Goal: Transaction & Acquisition: Purchase product/service

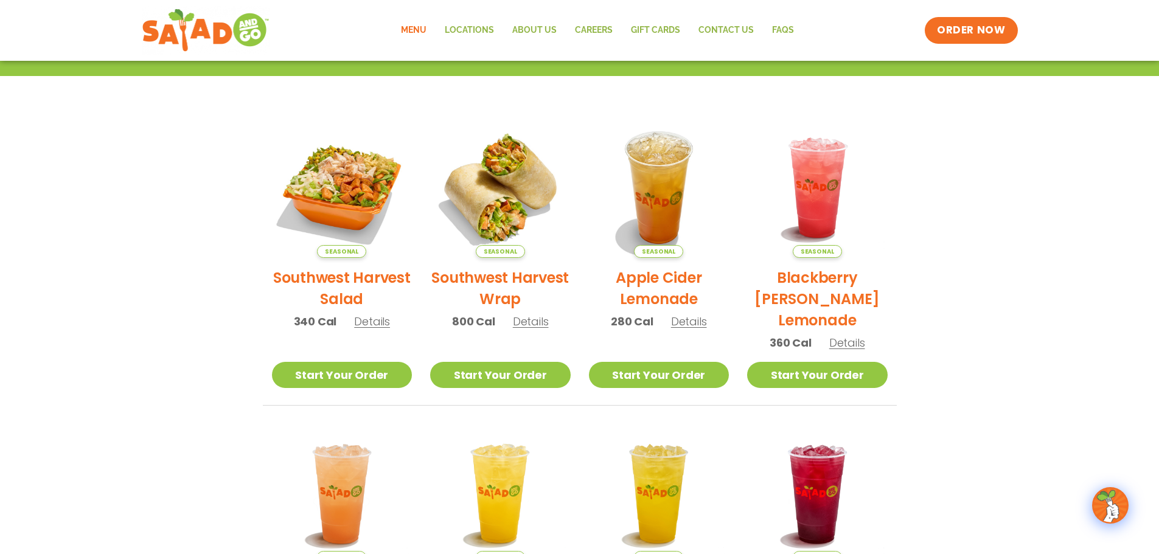
scroll to position [44, 0]
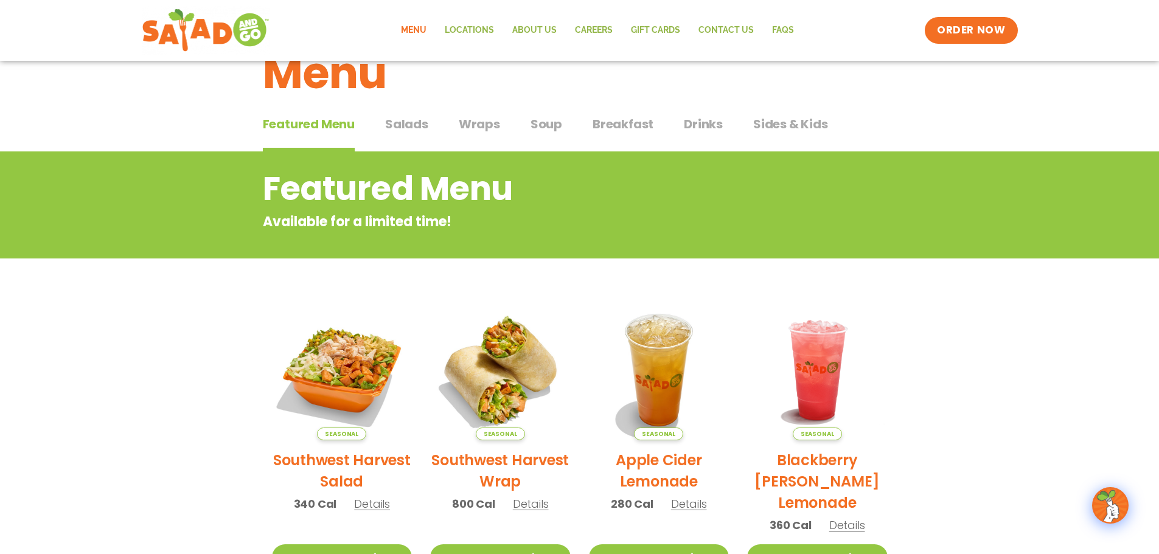
click at [418, 133] on span "Salads" at bounding box center [406, 124] width 43 height 18
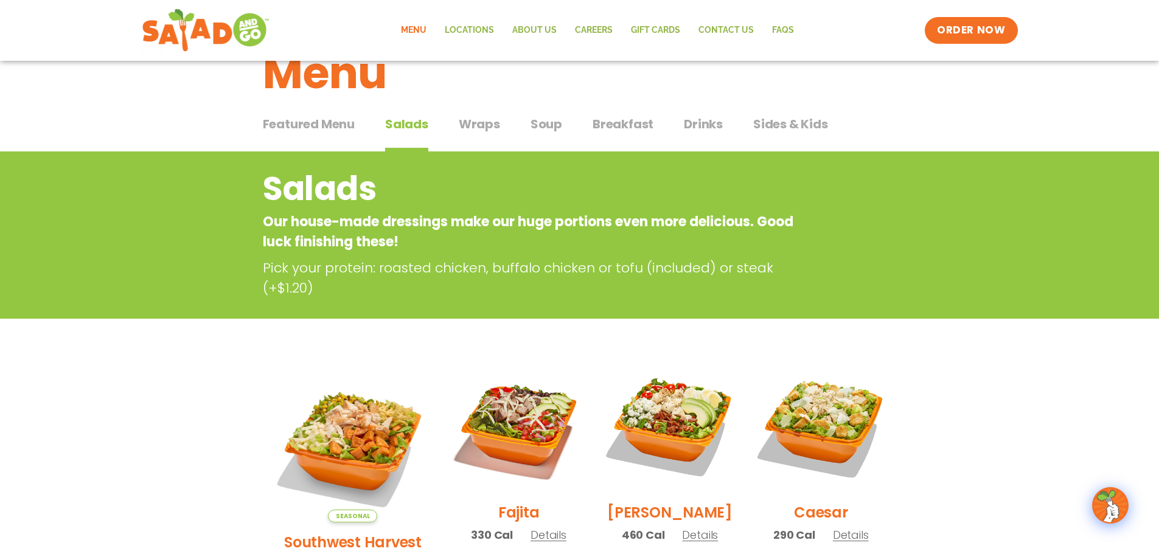
click at [630, 122] on span "Breakfast" at bounding box center [623, 124] width 61 height 18
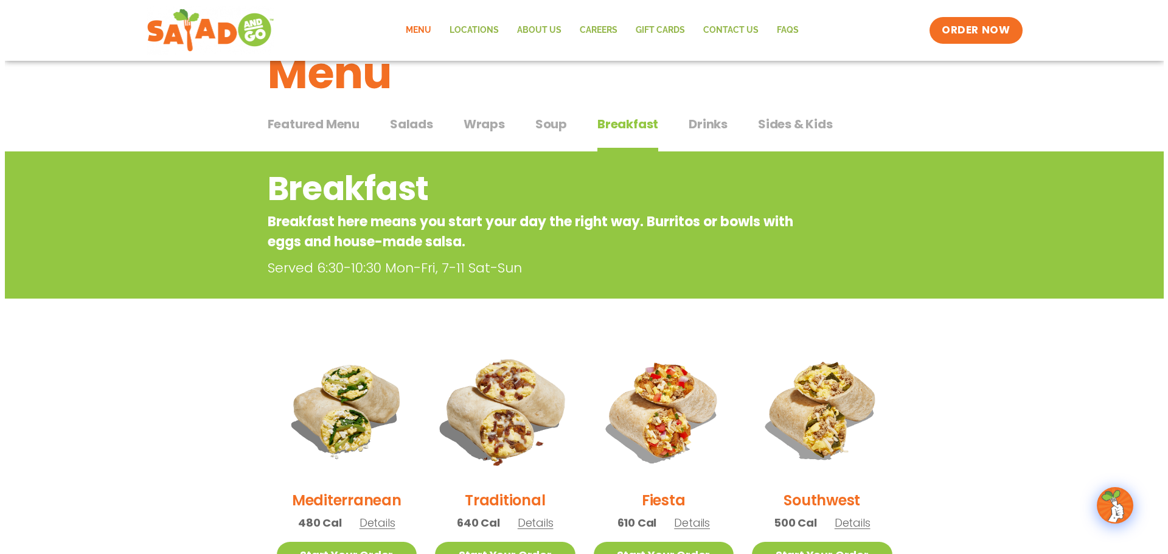
scroll to position [166, 0]
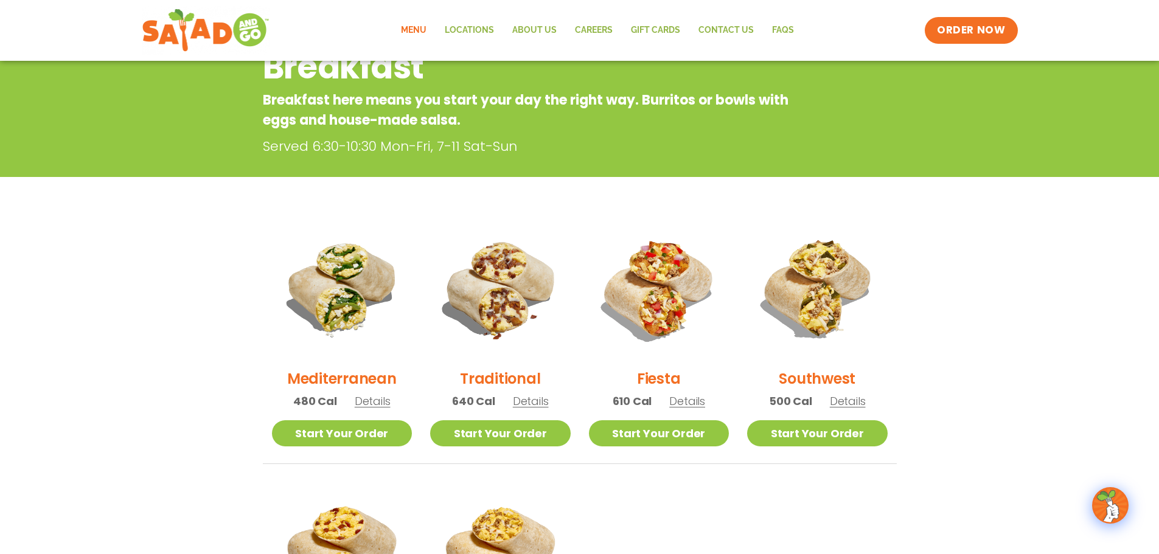
click at [685, 398] on span "Details" at bounding box center [687, 401] width 36 height 15
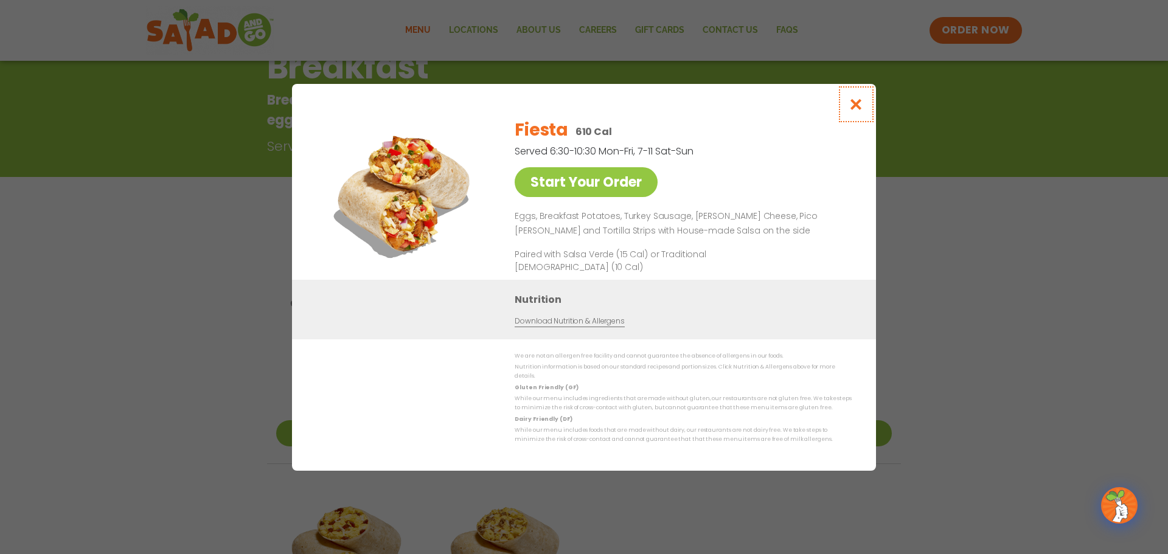
click at [850, 108] on icon "Close modal" at bounding box center [856, 104] width 15 height 13
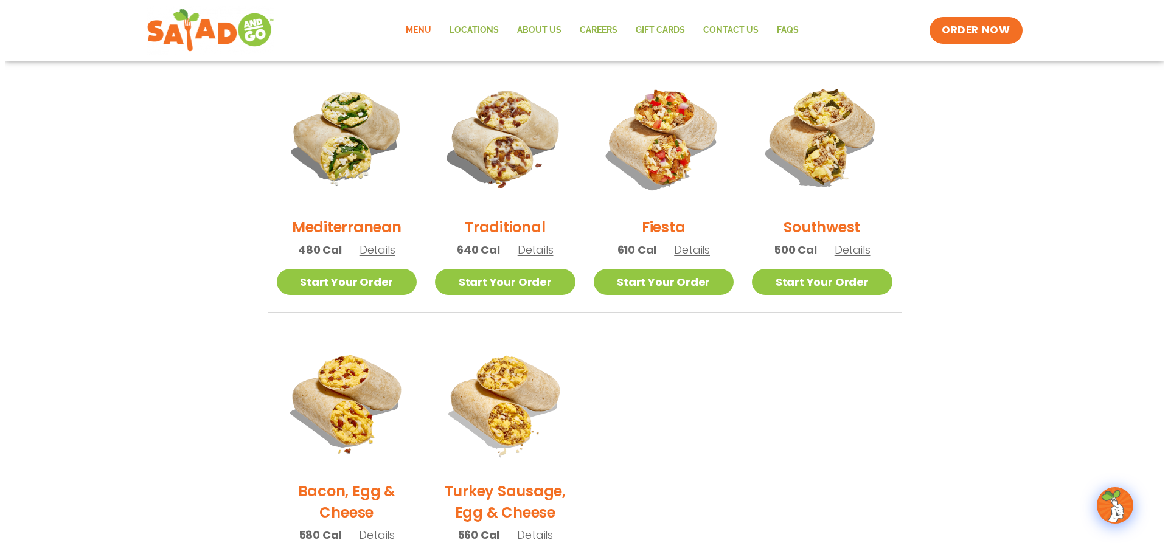
scroll to position [74, 0]
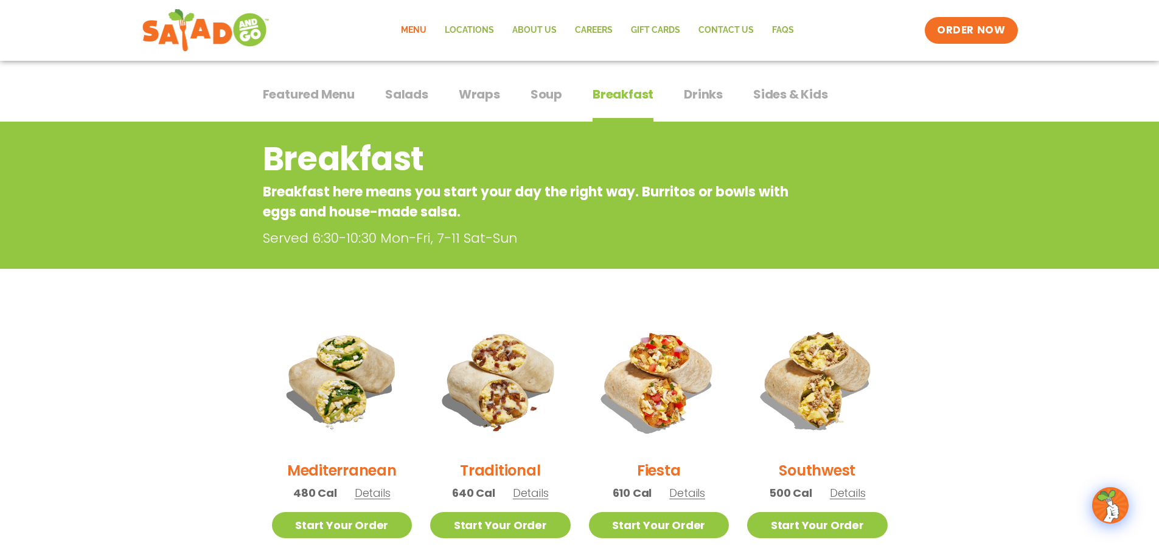
click at [843, 492] on span "Details" at bounding box center [848, 493] width 36 height 15
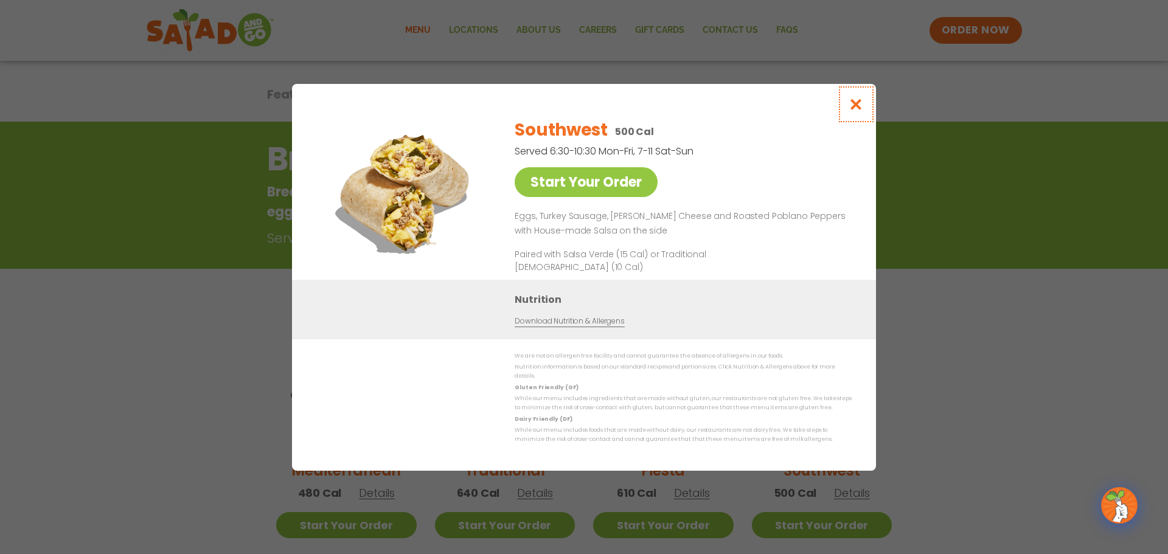
click at [864, 98] on button "Close modal" at bounding box center [857, 104] width 40 height 41
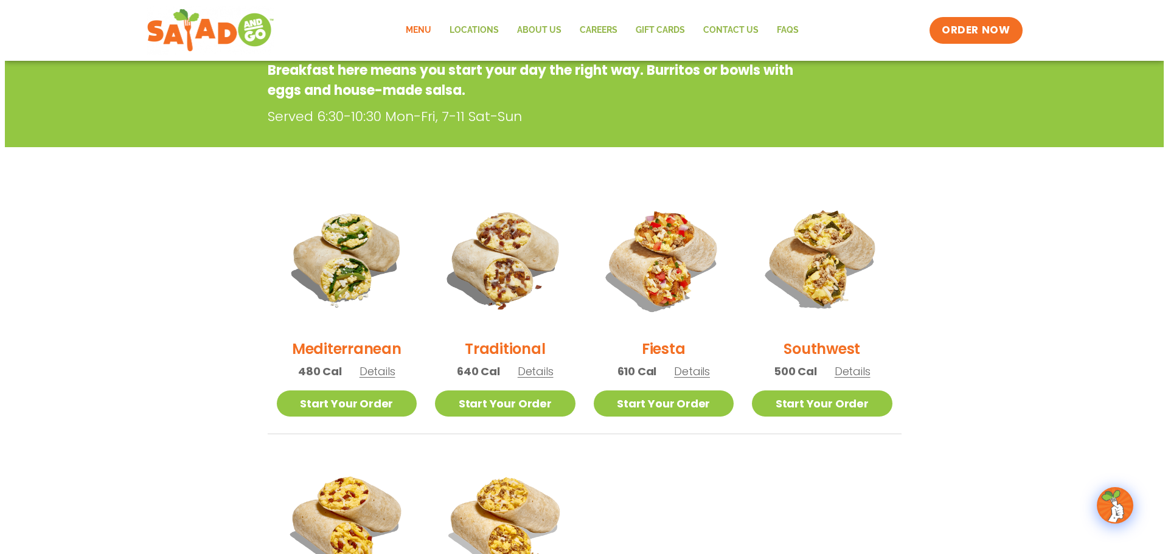
scroll to position [378, 0]
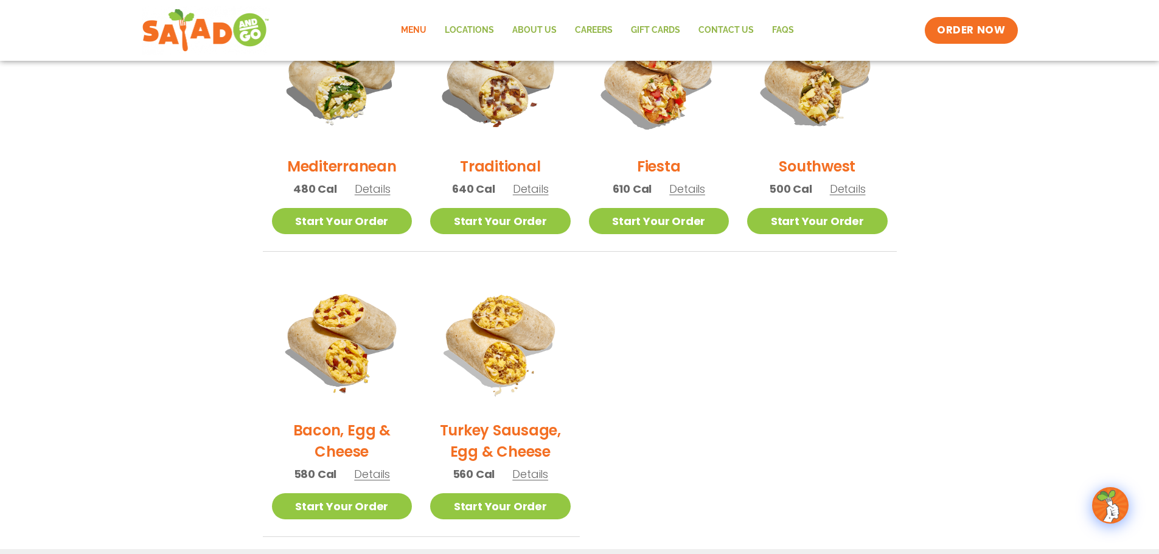
click at [372, 474] on span "Details" at bounding box center [372, 474] width 36 height 15
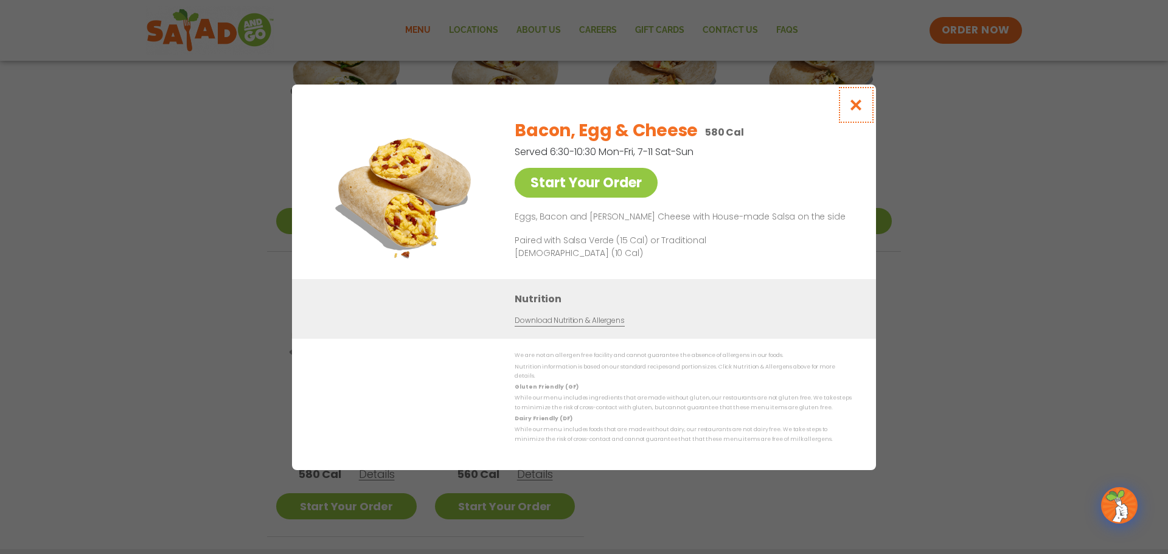
click at [862, 107] on icon "Close modal" at bounding box center [856, 105] width 15 height 13
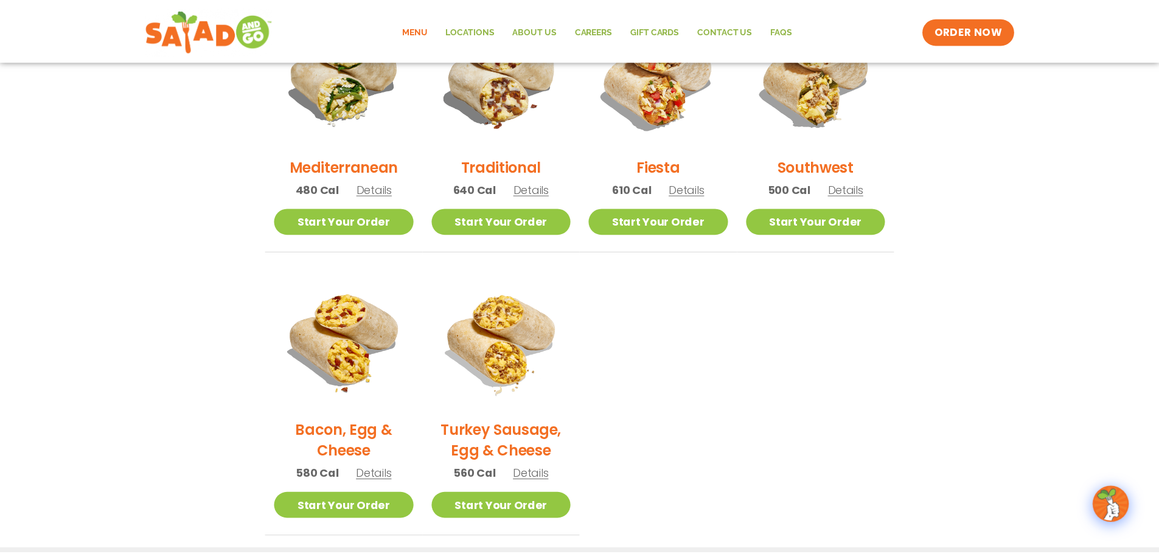
scroll to position [361, 0]
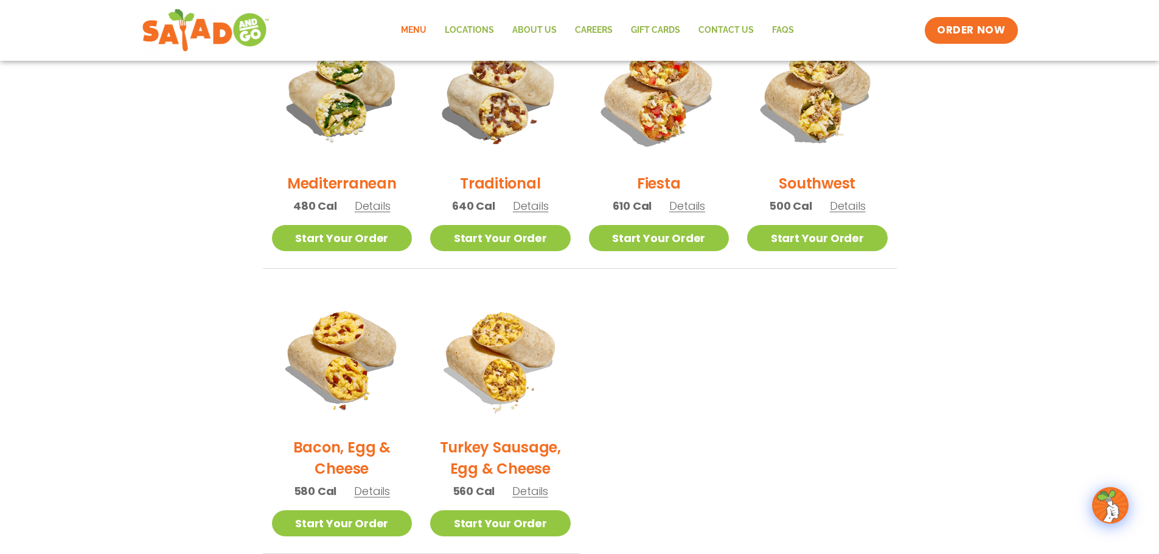
click at [536, 201] on span "Details" at bounding box center [531, 205] width 36 height 15
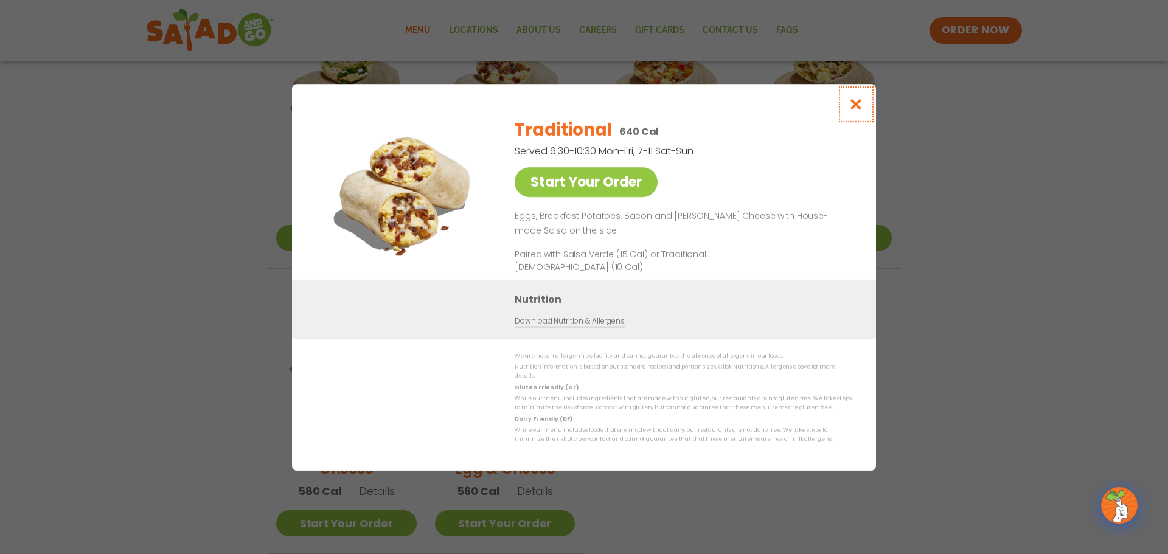
click at [857, 102] on icon "Close modal" at bounding box center [856, 104] width 15 height 13
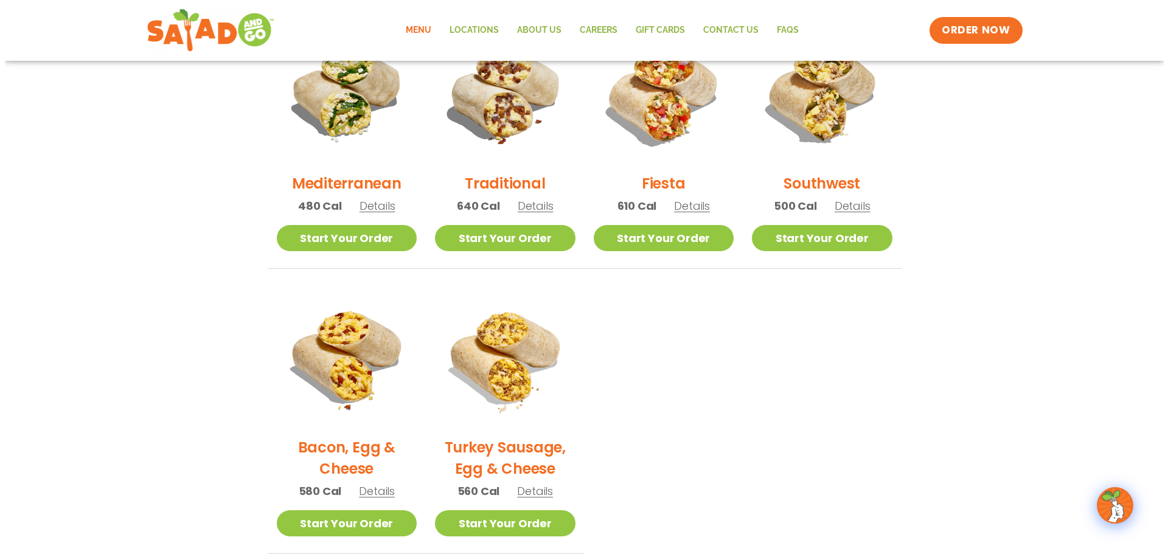
scroll to position [300, 0]
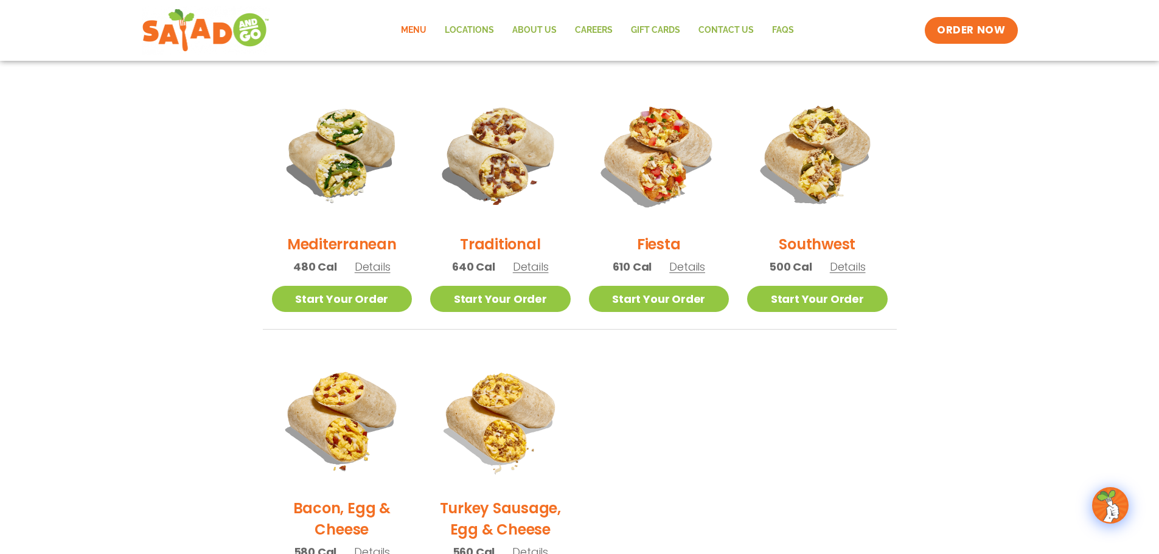
click at [691, 264] on span "Details" at bounding box center [687, 266] width 36 height 15
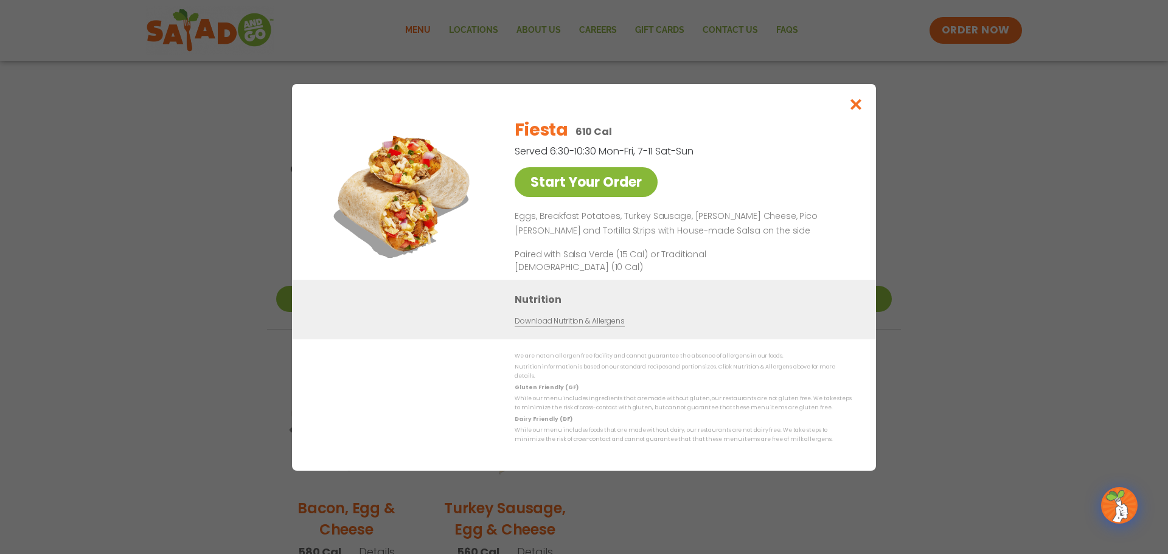
click at [592, 189] on link "Start Your Order" at bounding box center [586, 182] width 143 height 30
